Goal: Information Seeking & Learning: Learn about a topic

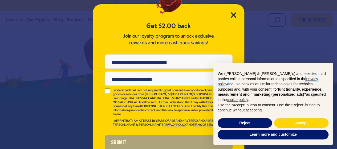
scroll to position [23, 0]
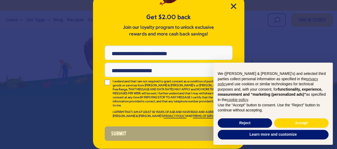
click at [234, 5] on div "Get $2.00 back Join our loyalty program to unlock exclusive rewards and more ca…" at bounding box center [168, 71] width 151 height 153
click at [290, 122] on button "Accept" at bounding box center [301, 123] width 54 height 10
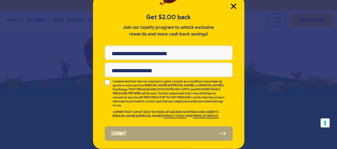
click at [232, 6] on icon "Close Modal" at bounding box center [233, 6] width 5 height 5
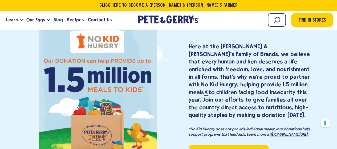
scroll to position [594, 0]
click at [90, 6] on link "Click Here To Become a [PERSON_NAME] & [PERSON_NAME]’s Farmer" at bounding box center [168, 5] width 337 height 11
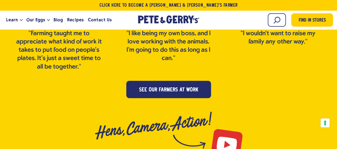
scroll to position [1201, 0]
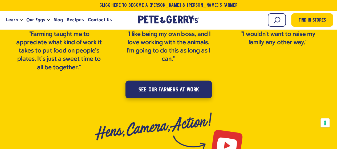
click at [147, 86] on span "see our farmers at work" at bounding box center [168, 90] width 60 height 9
